Goal: Navigation & Orientation: Find specific page/section

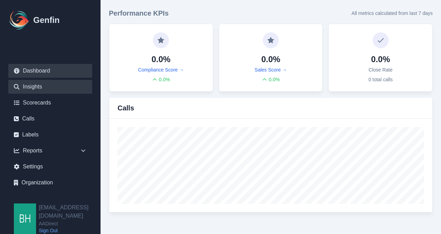
click at [29, 87] on link "Insights" at bounding box center [50, 87] width 84 height 14
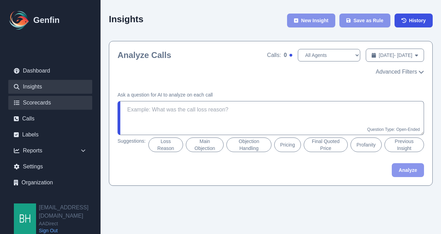
click at [37, 105] on link "Scorecards" at bounding box center [50, 103] width 84 height 14
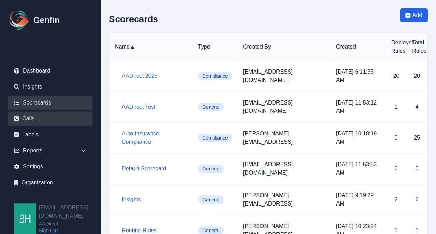
click at [28, 119] on link "Calls" at bounding box center [50, 119] width 84 height 14
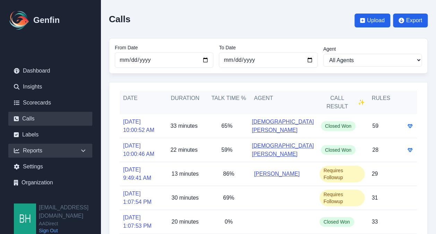
click at [26, 152] on div "Reports" at bounding box center [50, 150] width 84 height 14
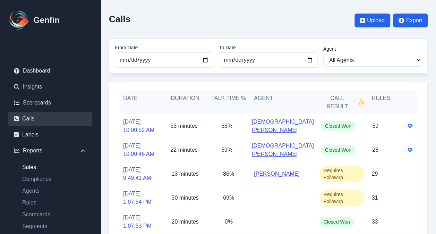
click at [33, 168] on link "Sales" at bounding box center [55, 167] width 76 height 8
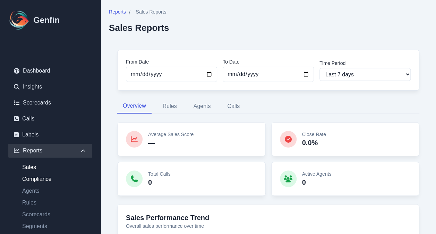
click at [49, 177] on link "Compliance" at bounding box center [55, 179] width 76 height 8
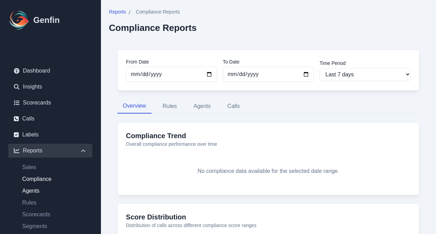
click at [33, 189] on link "Agents" at bounding box center [55, 190] width 76 height 8
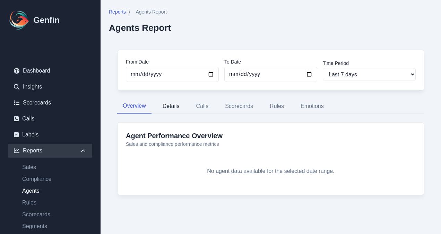
click at [164, 103] on button "Details" at bounding box center [171, 106] width 28 height 15
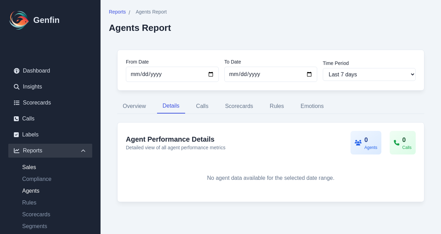
click at [34, 166] on link "Sales" at bounding box center [55, 167] width 76 height 8
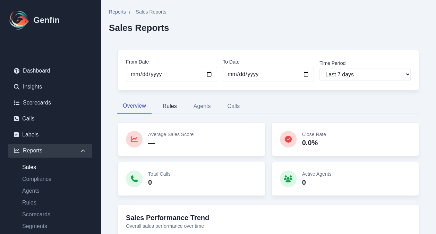
click at [171, 105] on button "Rules" at bounding box center [169, 106] width 25 height 15
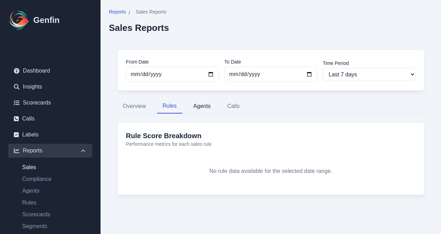
click at [197, 105] on button "Agents" at bounding box center [202, 106] width 28 height 15
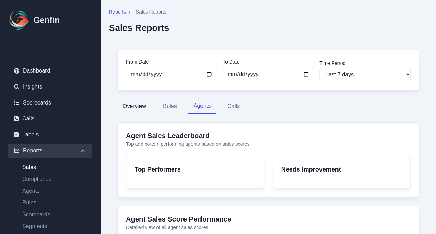
click at [137, 103] on button "Overview" at bounding box center [134, 106] width 34 height 15
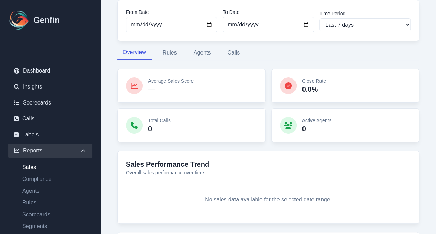
scroll to position [71, 0]
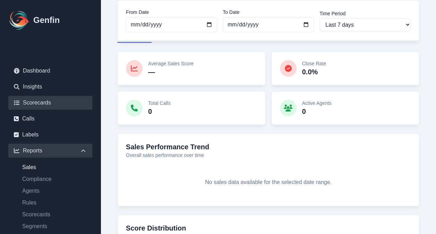
click at [49, 102] on link "Scorecards" at bounding box center [50, 103] width 84 height 14
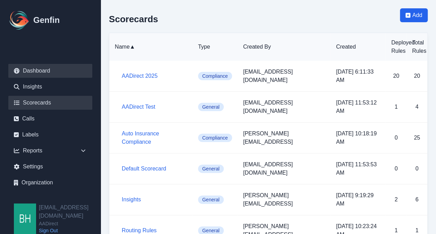
click at [45, 71] on link "Dashboard" at bounding box center [50, 71] width 84 height 14
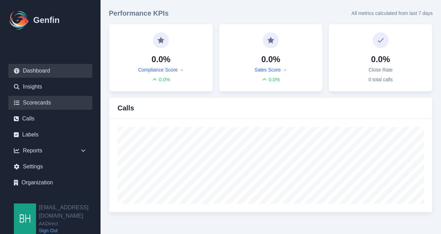
click at [33, 101] on link "Scorecards" at bounding box center [50, 103] width 84 height 14
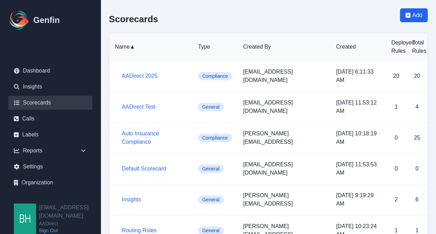
click at [149, 72] on h5 "AADirect 2025" at bounding box center [154, 76] width 65 height 8
click at [137, 73] on link "AADirect 2025" at bounding box center [140, 76] width 36 height 6
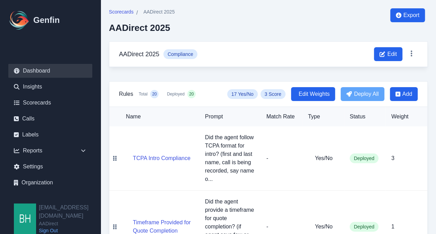
click at [27, 70] on link "Dashboard" at bounding box center [50, 71] width 84 height 14
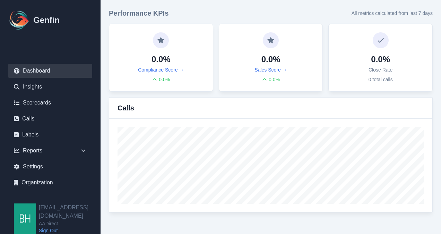
click at [262, 2] on div "Performance KPIs All metrics calculated from last 7 days 0.0% Compliance Score …" at bounding box center [271, 110] width 340 height 220
